Goal: Book appointment/travel/reservation

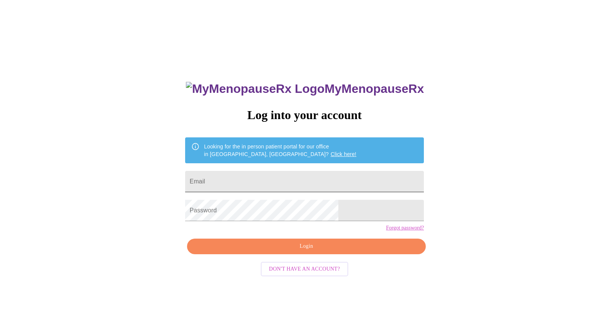
click at [293, 177] on input "Email" at bounding box center [304, 181] width 239 height 21
type input "[EMAIL_ADDRESS][DOMAIN_NAME]"
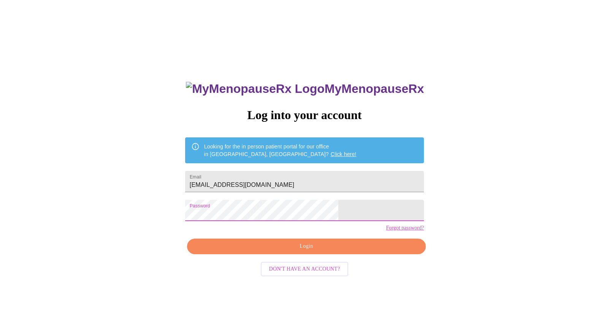
click at [293, 251] on span "Login" at bounding box center [306, 246] width 221 height 10
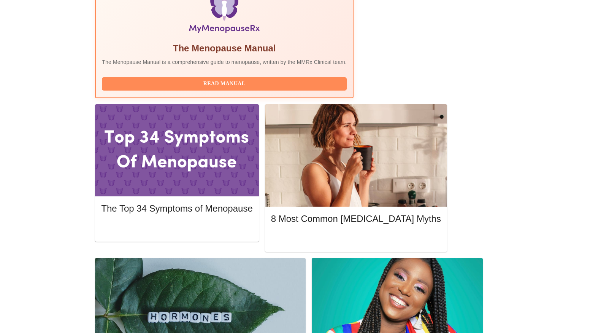
scroll to position [228, 0]
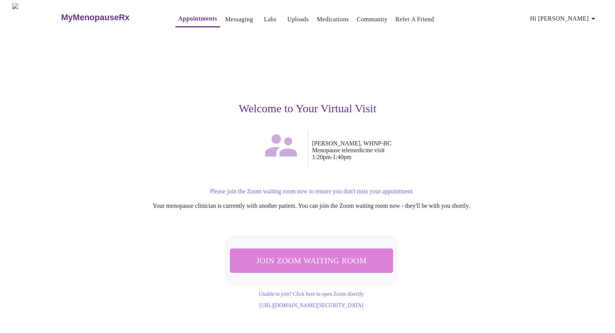
click at [319, 259] on span "Join Zoom Waiting Room" at bounding box center [311, 260] width 143 height 14
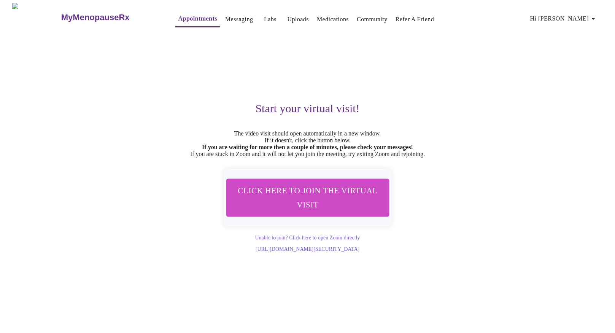
click at [348, 200] on span "Click here to join the virtual visit" at bounding box center [307, 197] width 143 height 28
